Goal: Register for event/course

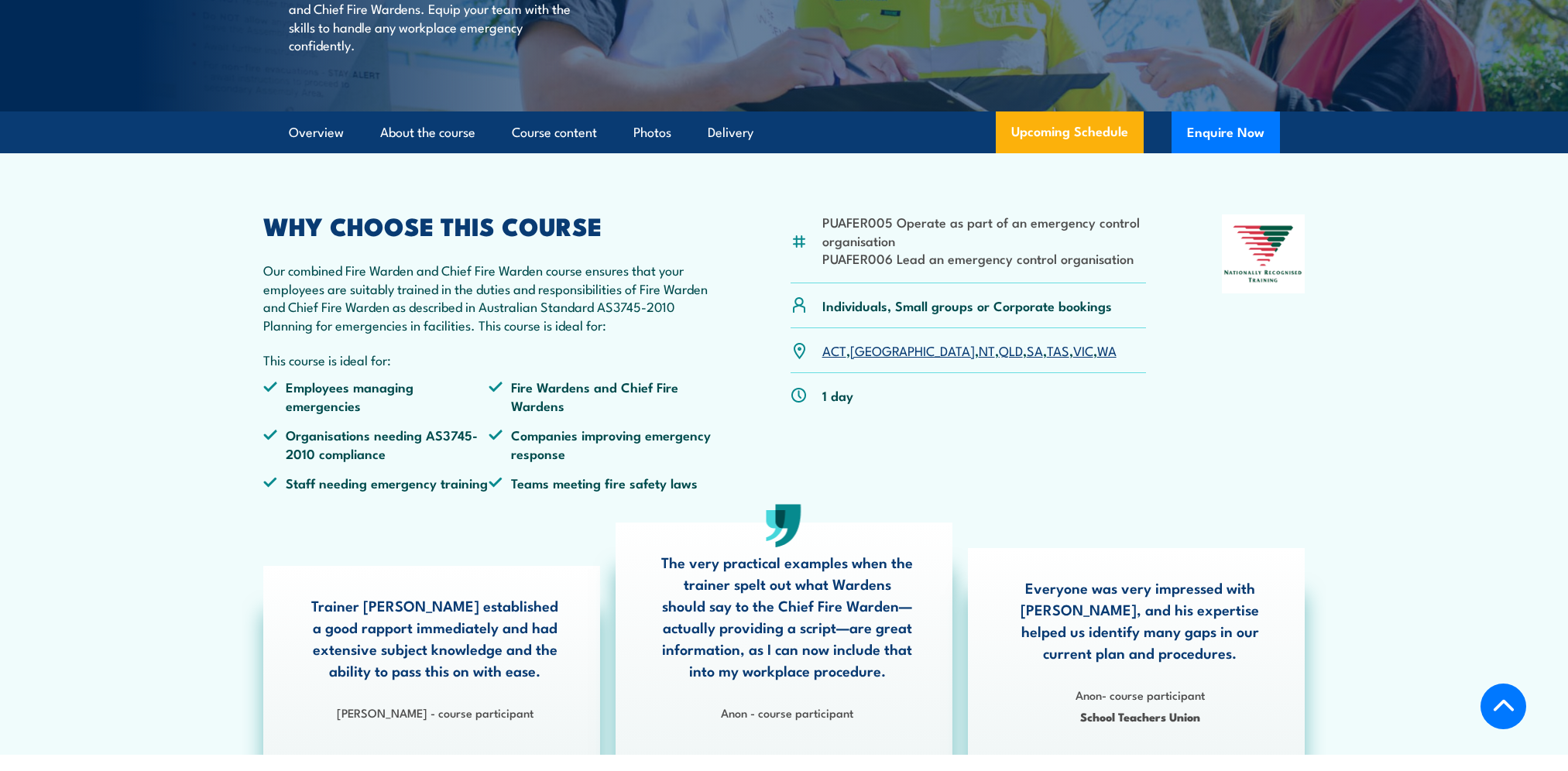
scroll to position [309, 0]
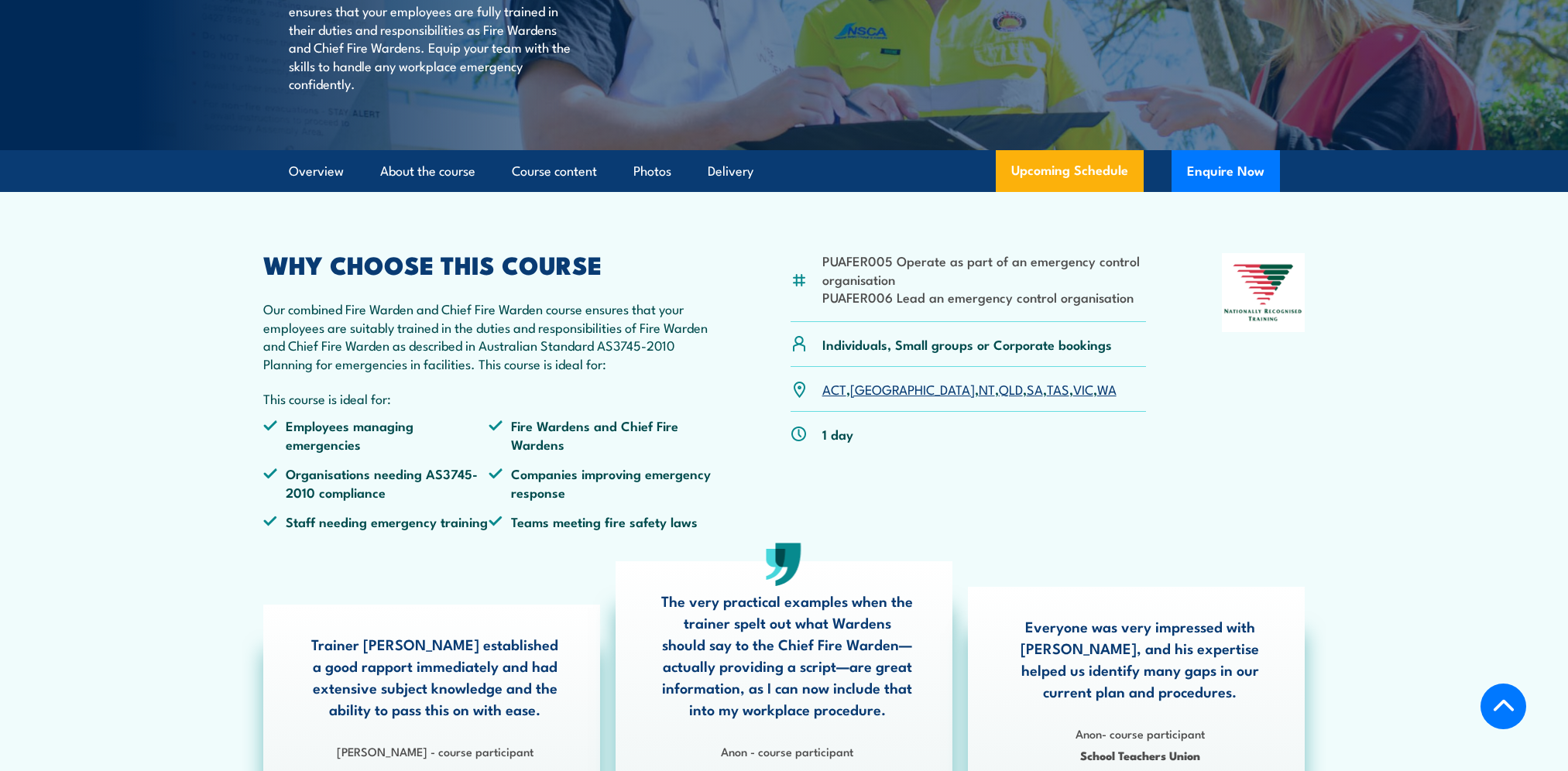
click at [1026, 398] on link "SA" at bounding box center [1034, 388] width 16 height 18
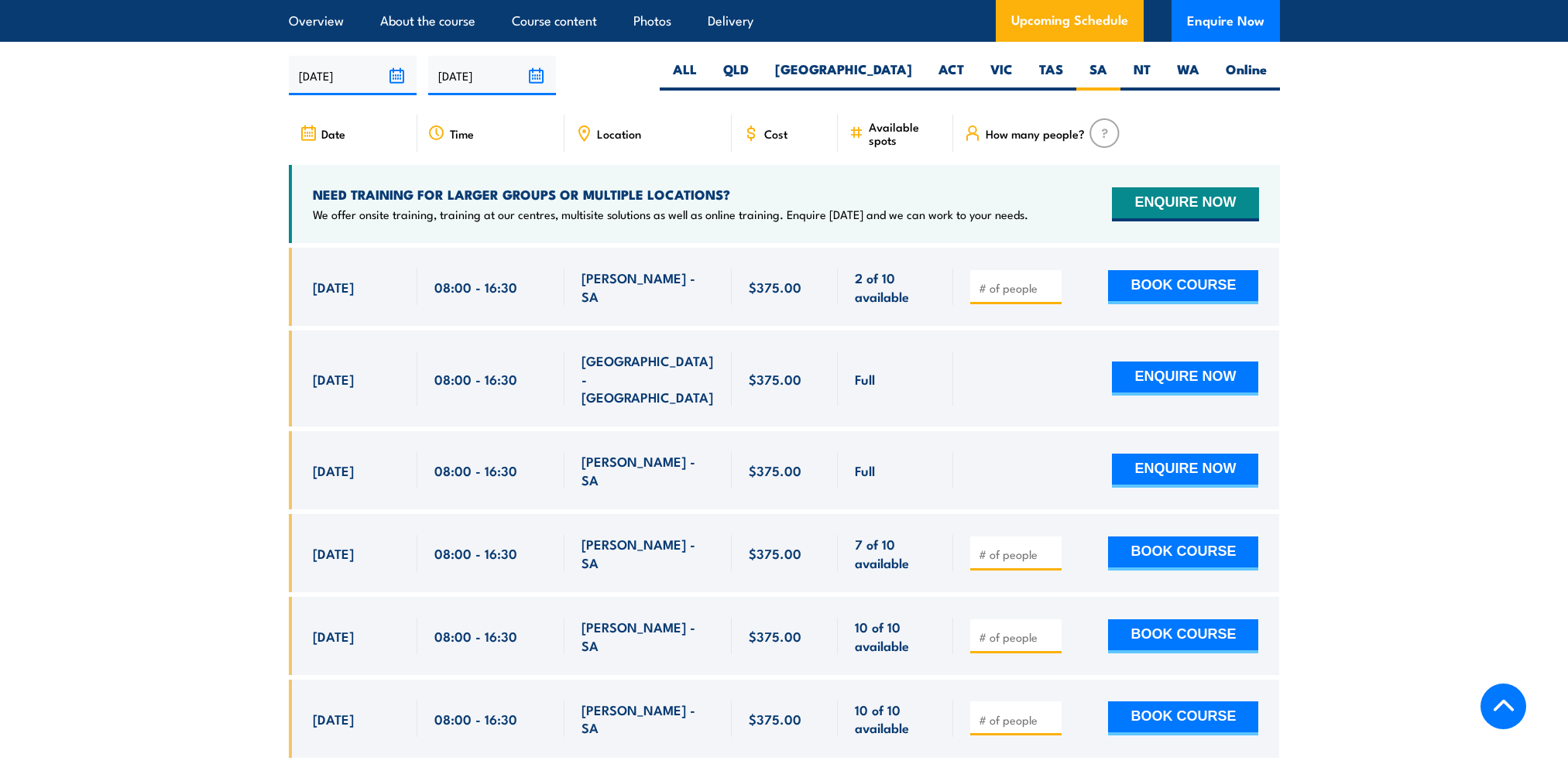
scroll to position [2740, 0]
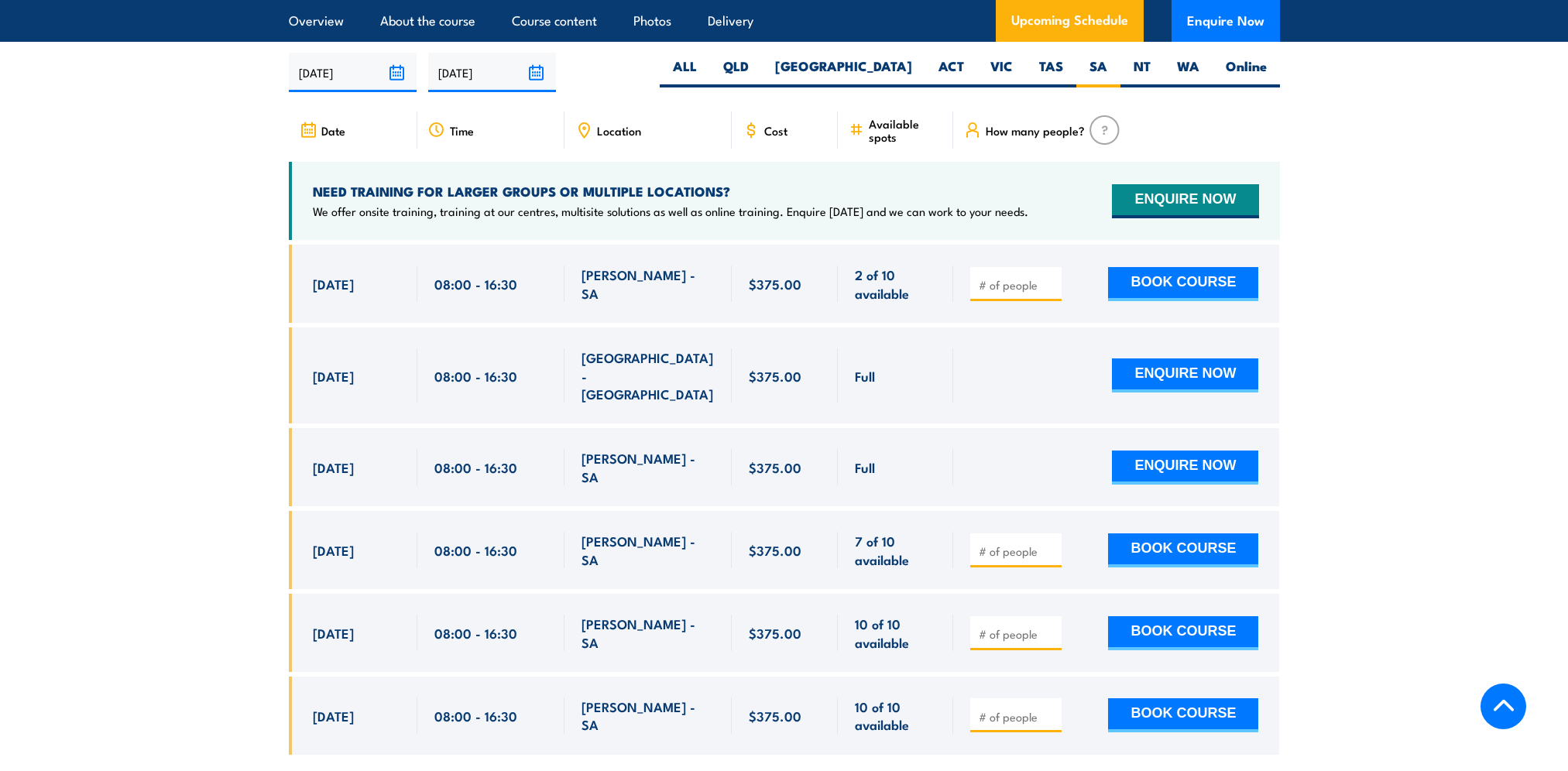
drag, startPoint x: 313, startPoint y: 263, endPoint x: 429, endPoint y: 698, distance: 450.2
click at [430, 693] on div "$375.00" at bounding box center [784, 510] width 991 height 532
click at [1500, 418] on section "UPCOMING SCHEDULE FOR - "Fire Warden / Chief Fire Warden Training" [DATE] [DATE]" at bounding box center [784, 391] width 1568 height 771
click at [1452, 281] on section "UPCOMING SCHEDULE FOR - "Fire Warden / Chief Fire Warden Training" [DATE] [DATE]" at bounding box center [784, 391] width 1568 height 771
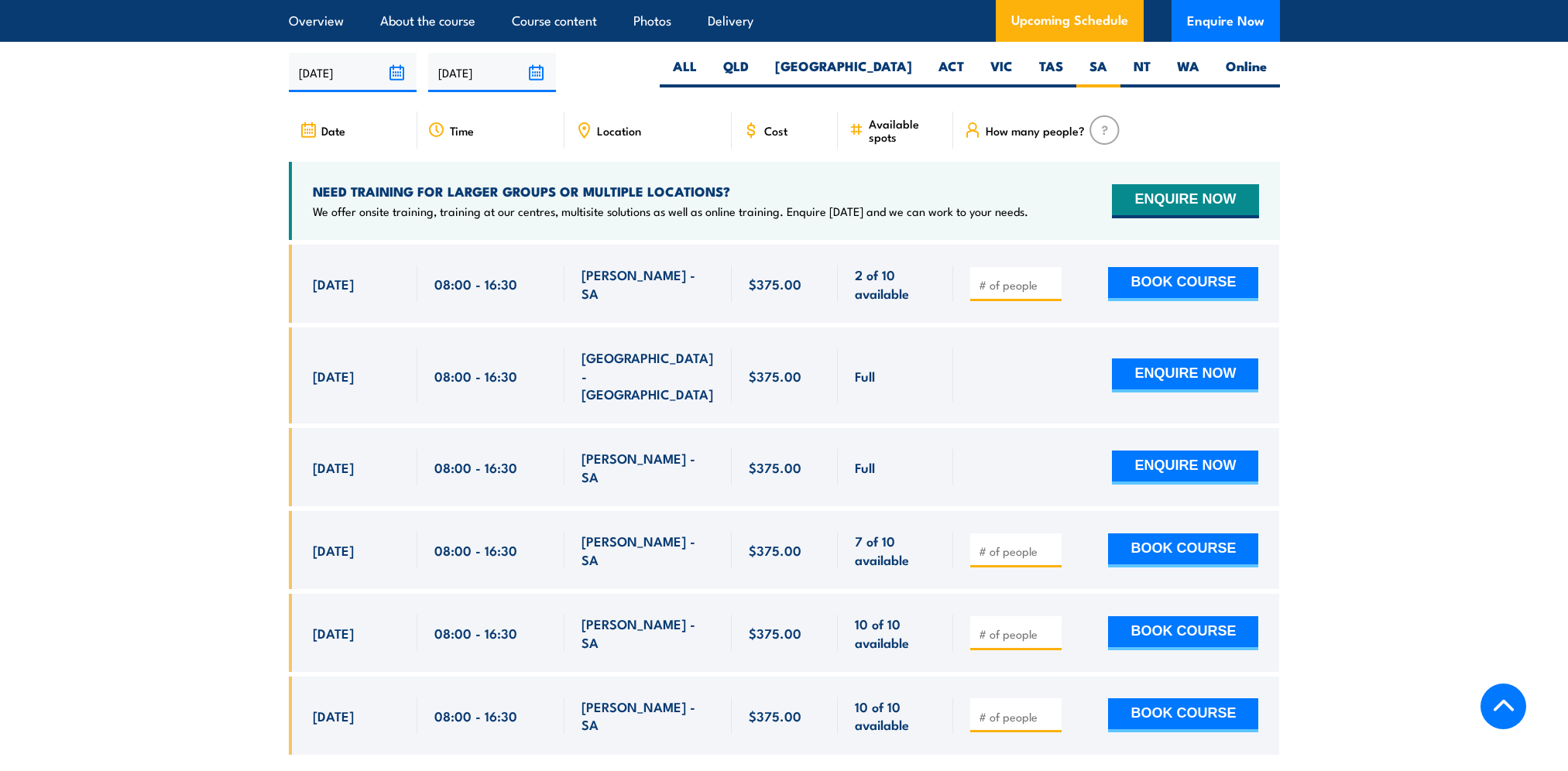
click at [1000, 172] on div "NEED TRAINING FOR LARGER GROUPS OR MULTIPLE LOCATIONS? We offer onsite training…" at bounding box center [784, 200] width 991 height 78
